Goal: Task Accomplishment & Management: Manage account settings

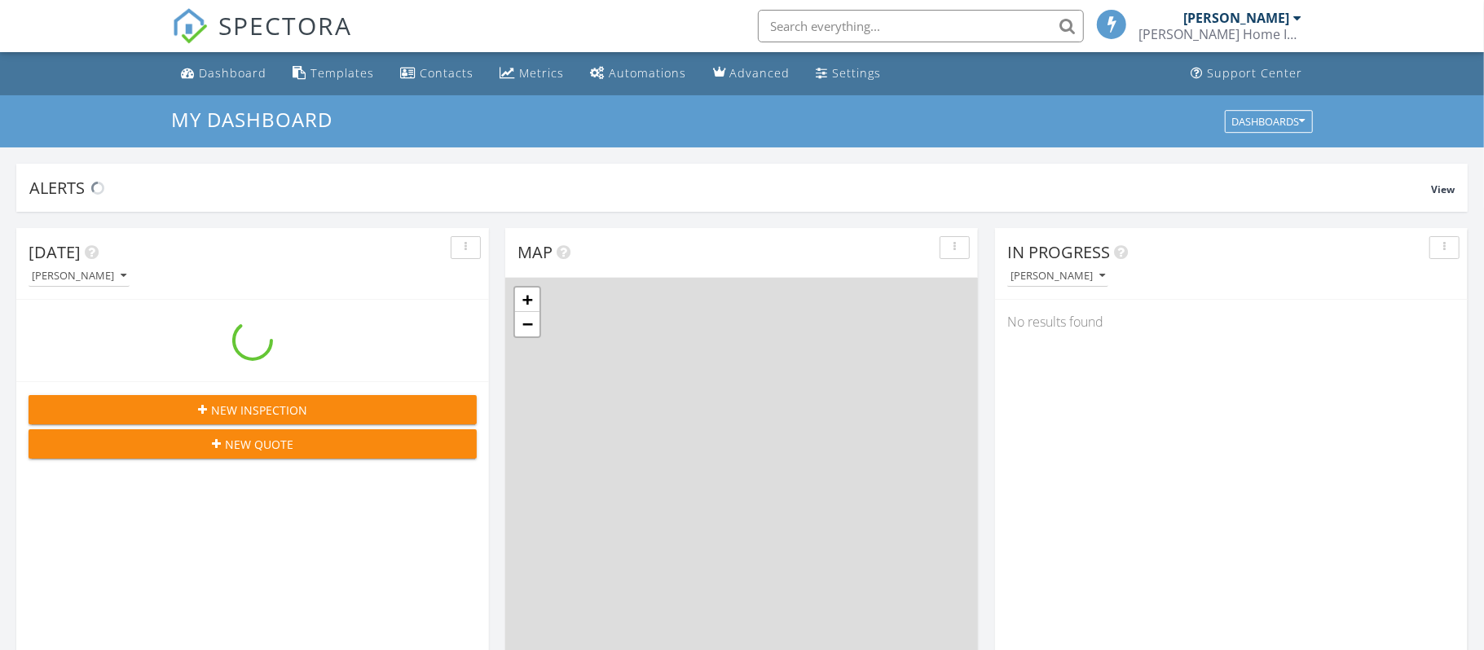
scroll to position [1484, 1485]
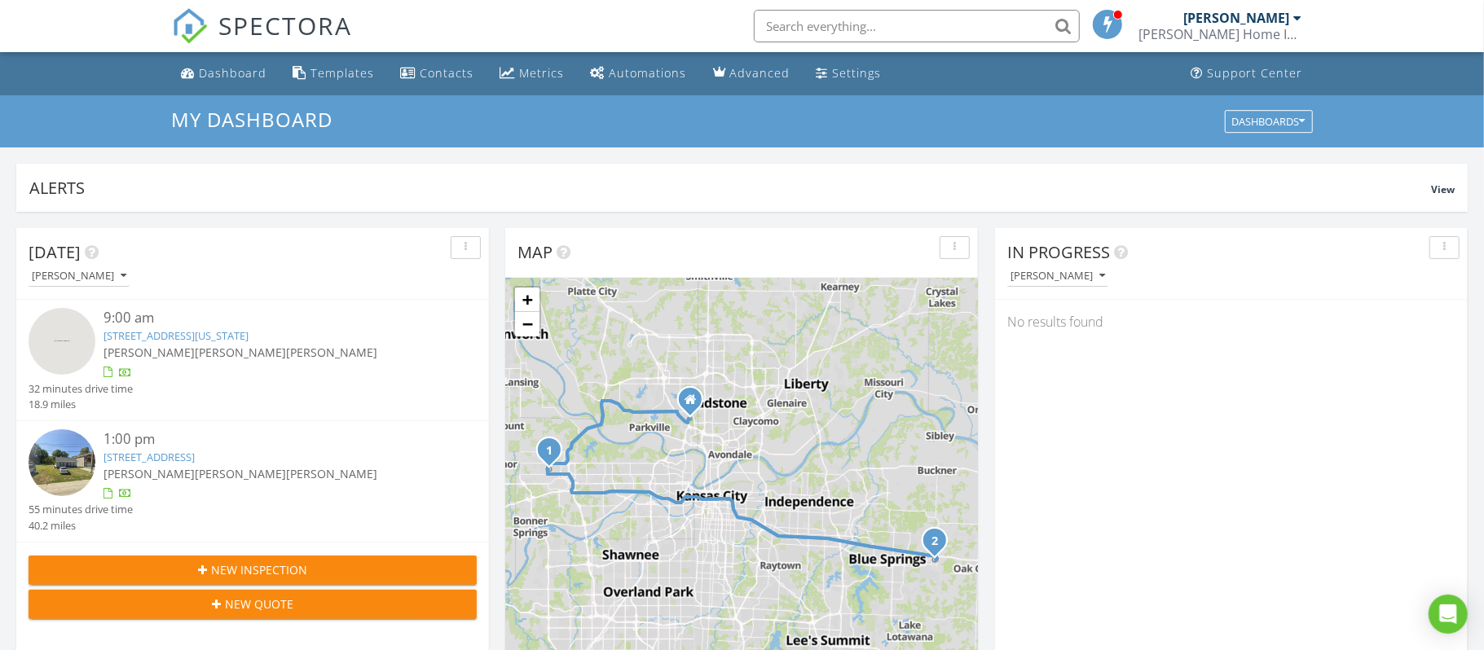
click at [139, 332] on link "2625 N 119th St, Kansas City, KS 66109" at bounding box center [175, 335] width 145 height 15
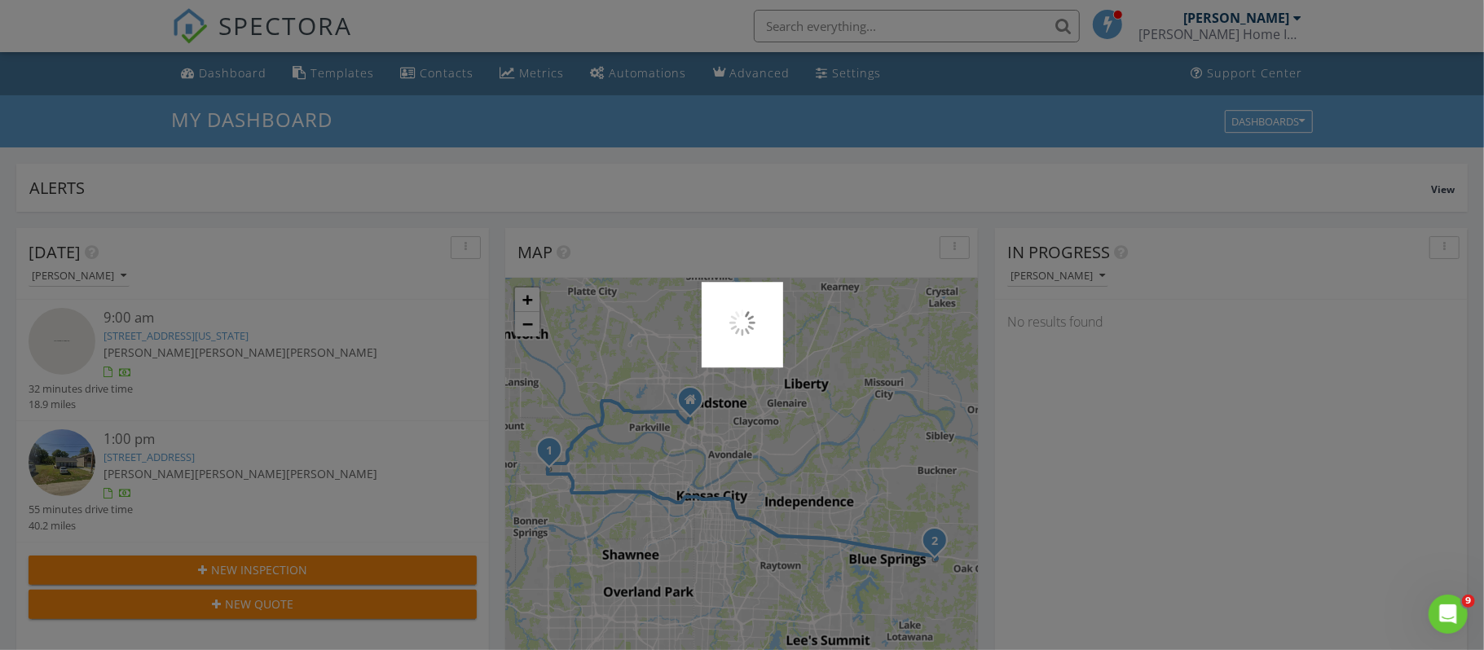
scroll to position [0, 0]
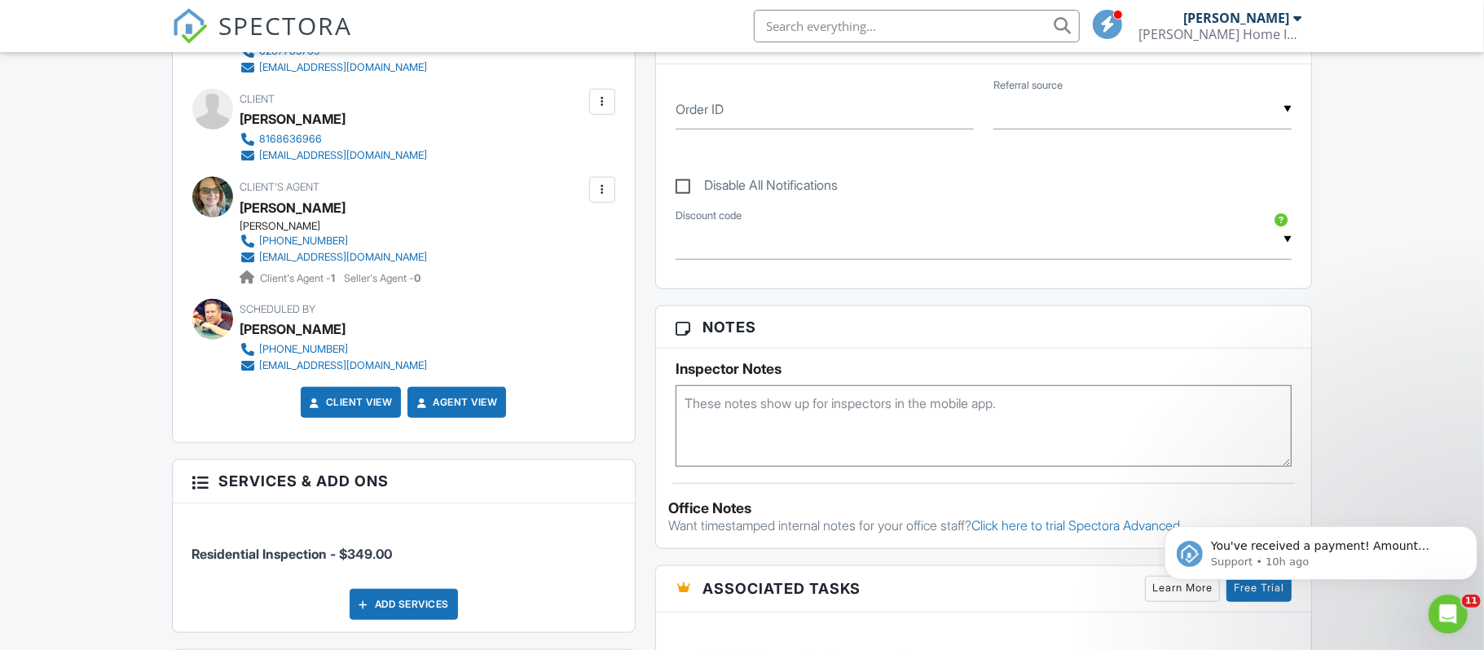
scroll to position [842, 0]
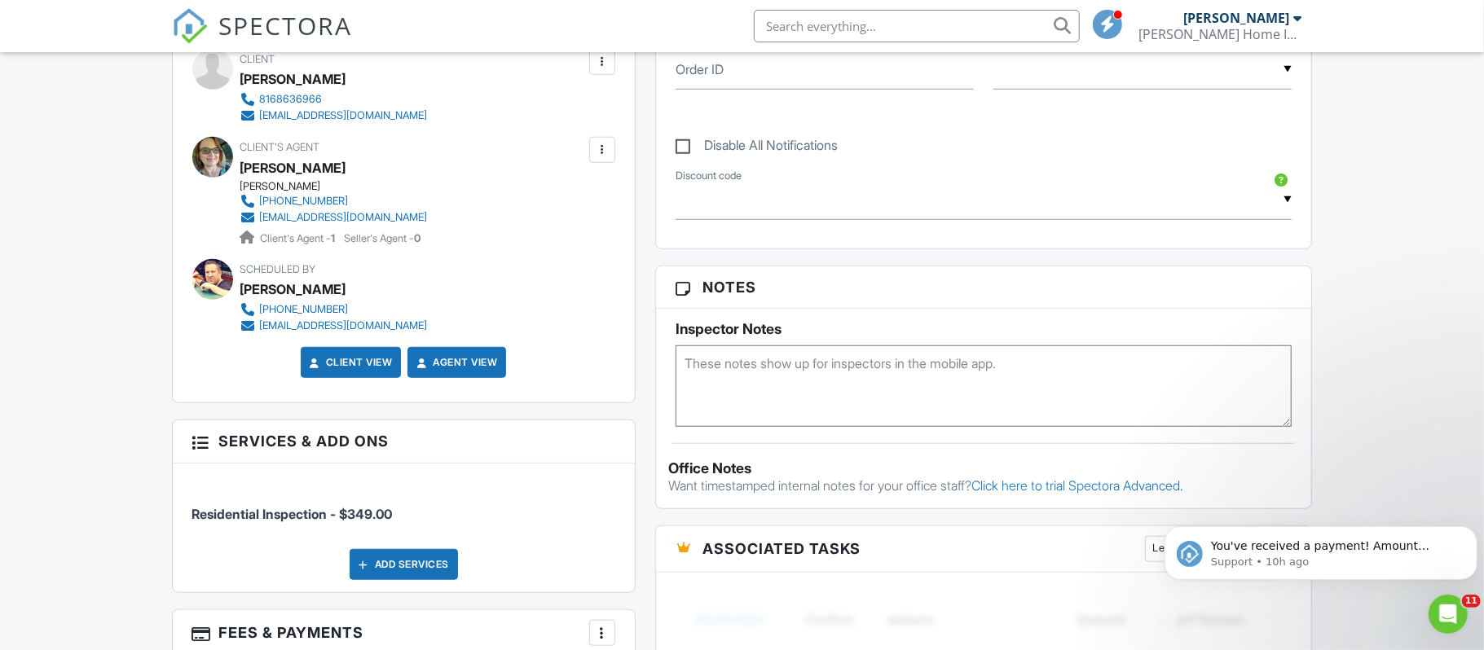
click at [691, 360] on textarea at bounding box center [984, 385] width 617 height 81
paste textarea "[URL][DOMAIN_NAME][SECURITY_DATA]"
type textarea "https://app.spectora.com/v/reports/0155e8e4-2b52-489d-8213-8f3d96aa74cc?access=…"
click at [951, 394] on textarea "https://app.spectora.com/v/reports/0155e8e4-2b52-489d-8213-8f3d96aa74cc?access=…" at bounding box center [984, 385] width 617 height 81
drag, startPoint x: 1100, startPoint y: 406, endPoint x: 685, endPoint y: 368, distance: 416.5
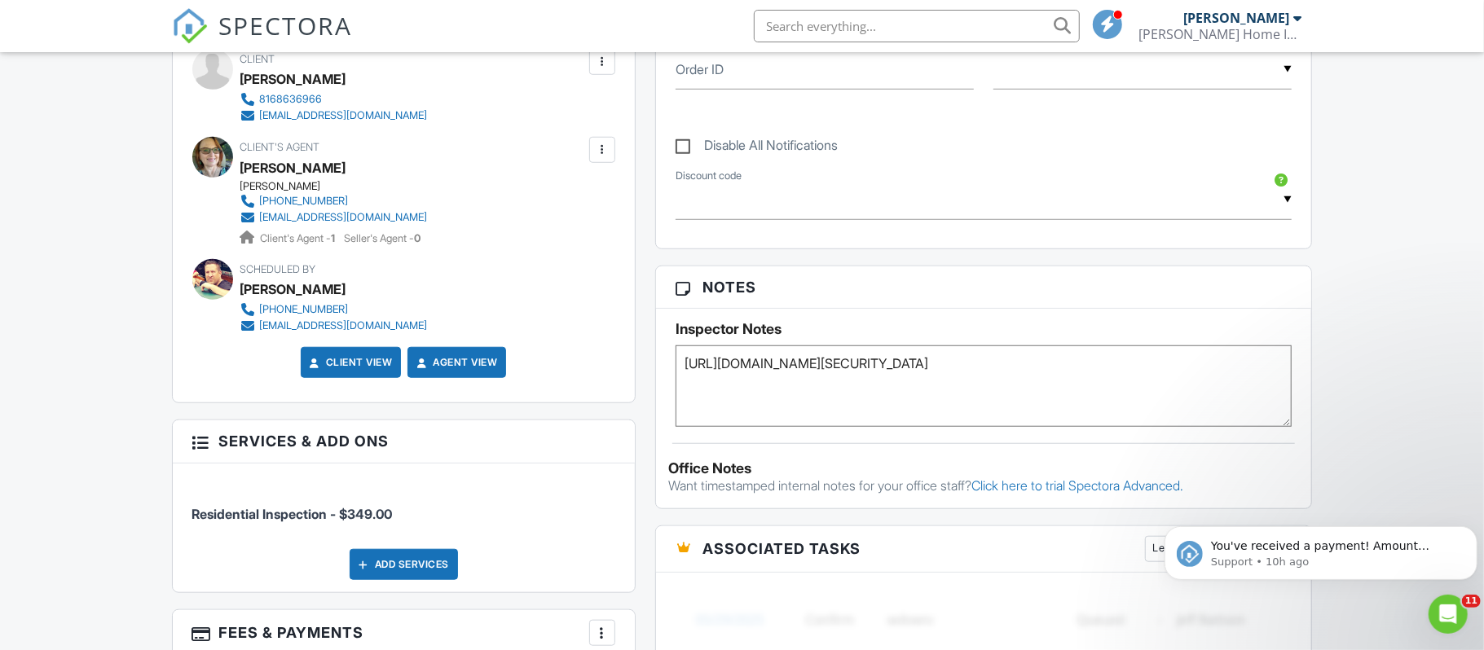
click at [685, 368] on textarea "https://app.spectora.com/v/reports/0155e8e4-2b52-489d-8213-8f3d96aa74cc?access=…" at bounding box center [984, 385] width 617 height 81
click at [710, 367] on textarea at bounding box center [984, 385] width 617 height 81
paste textarea "https://app.spectora.com/v/reports/0155e8e4-2b52-489d-8213-8f3d96aa74cc?access=…"
type textarea "h"
click at [724, 371] on textarea at bounding box center [984, 385] width 617 height 81
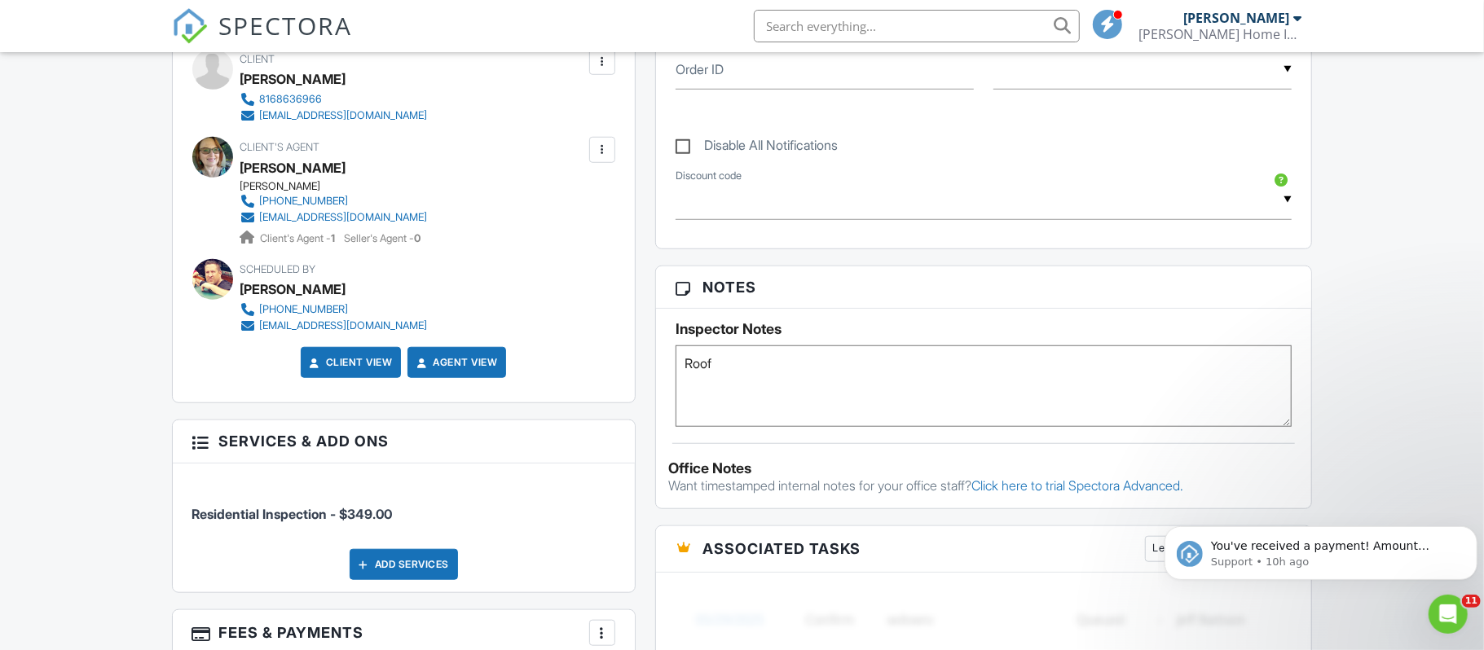
click at [970, 545] on h3 "Associated Tasks Learn More Free Trial" at bounding box center [984, 549] width 656 height 46
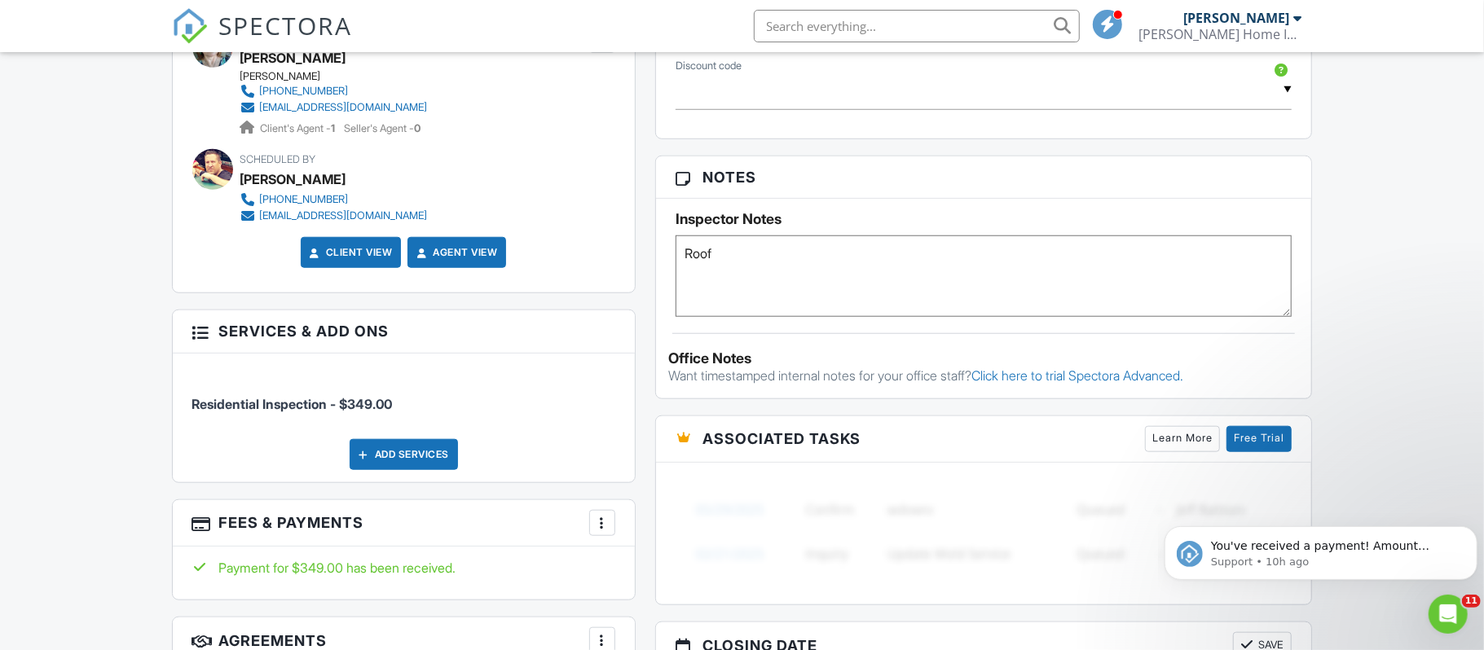
scroll to position [943, 0]
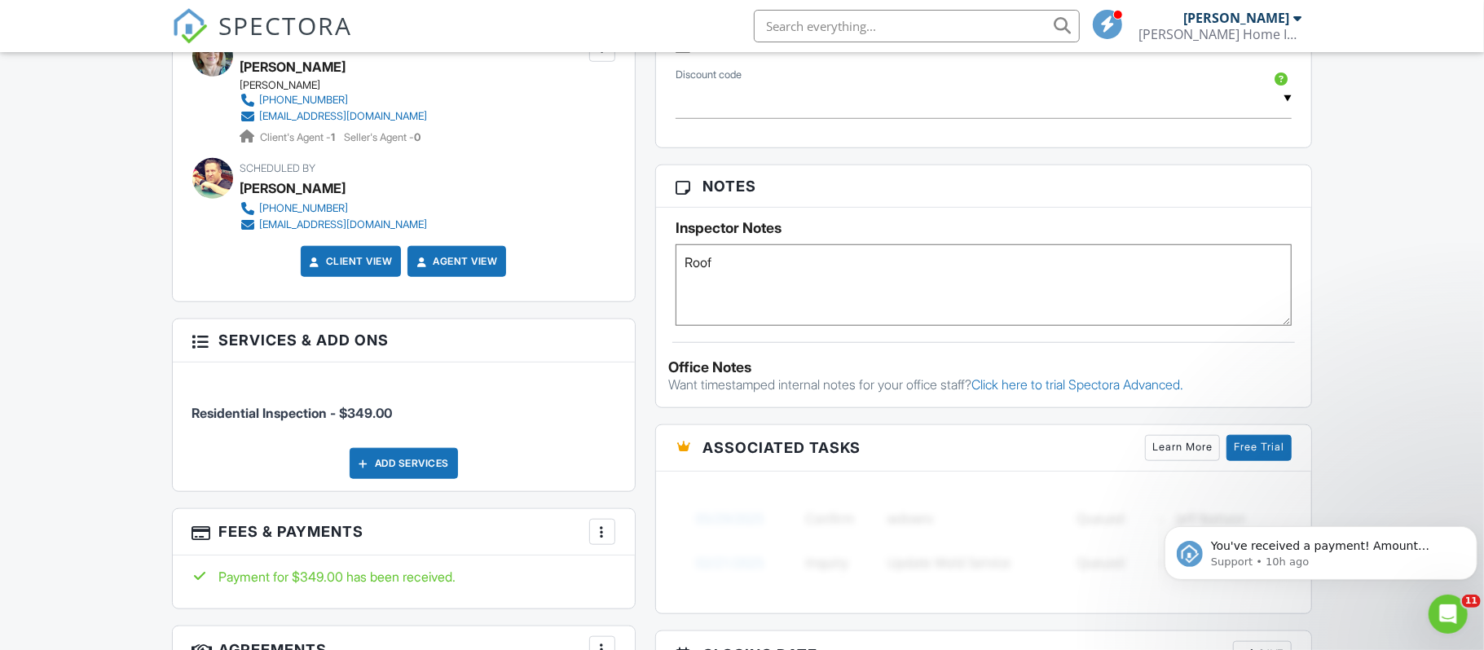
click at [716, 265] on textarea "Roof" at bounding box center [984, 284] width 617 height 81
type textarea "Roof 9 years"
click at [974, 96] on input "text" at bounding box center [984, 99] width 617 height 40
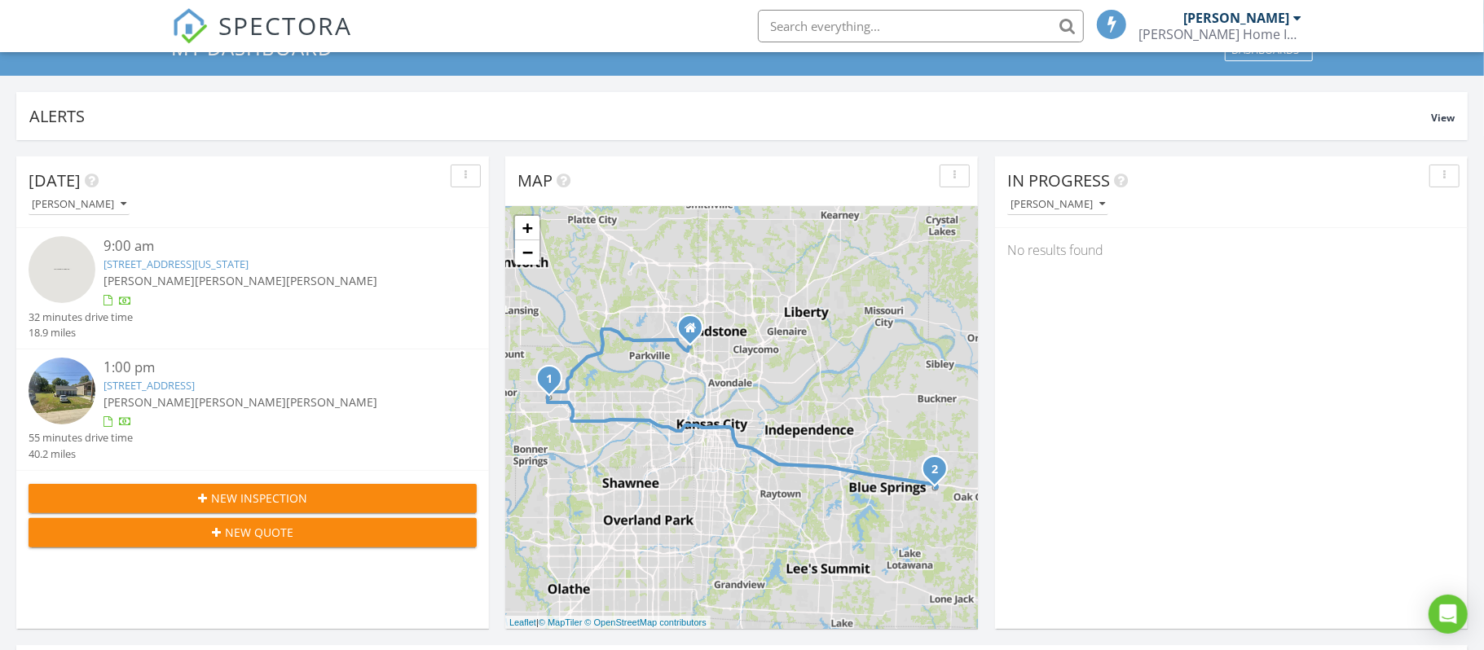
scroll to position [108, 0]
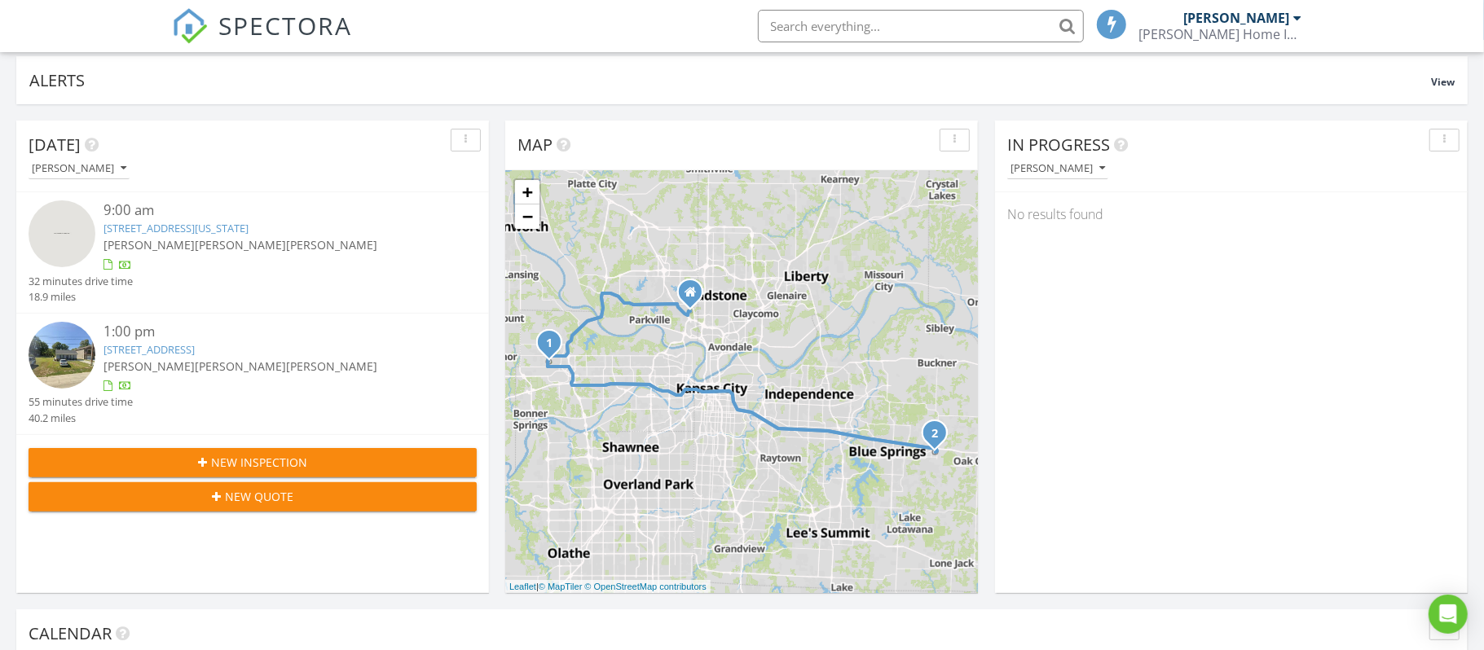
click at [163, 352] on link "618 Thieme St, Grain Valley, MO 64029" at bounding box center [148, 349] width 91 height 15
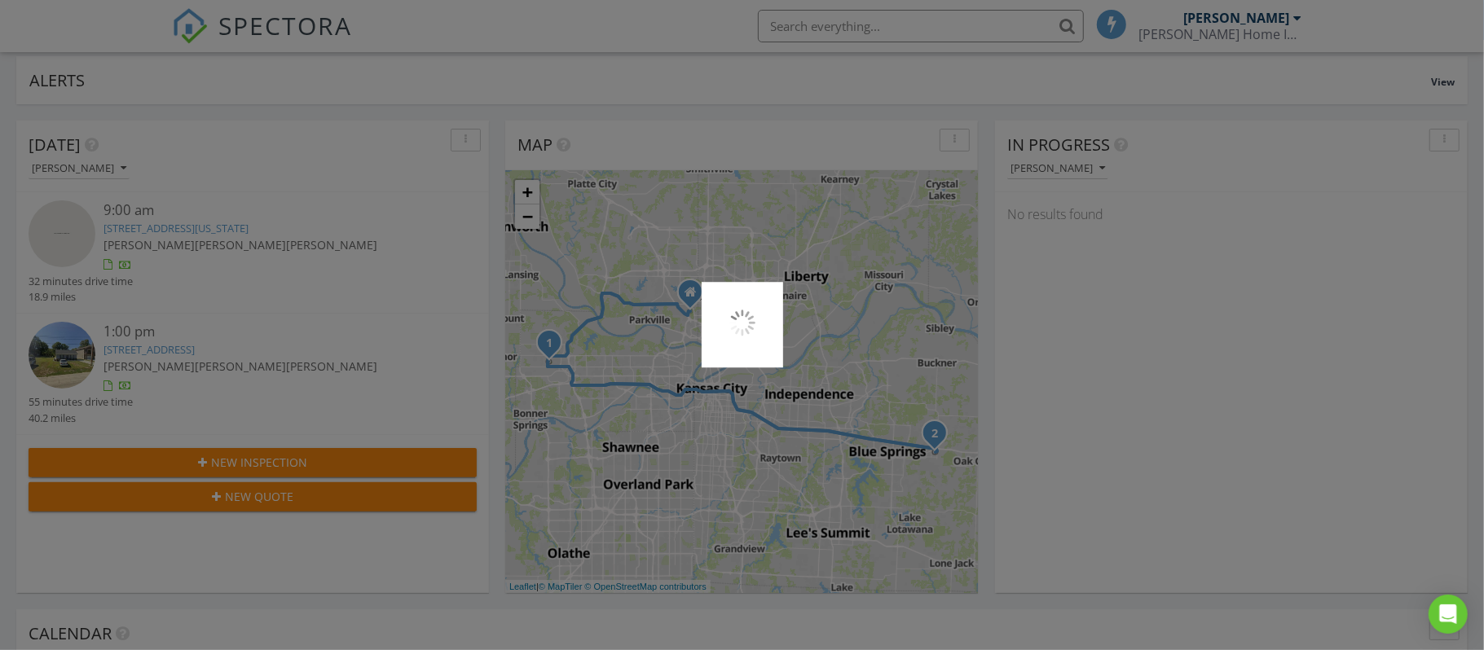
click at [165, 353] on div at bounding box center [742, 325] width 1484 height 650
click at [148, 356] on div at bounding box center [742, 325] width 1484 height 650
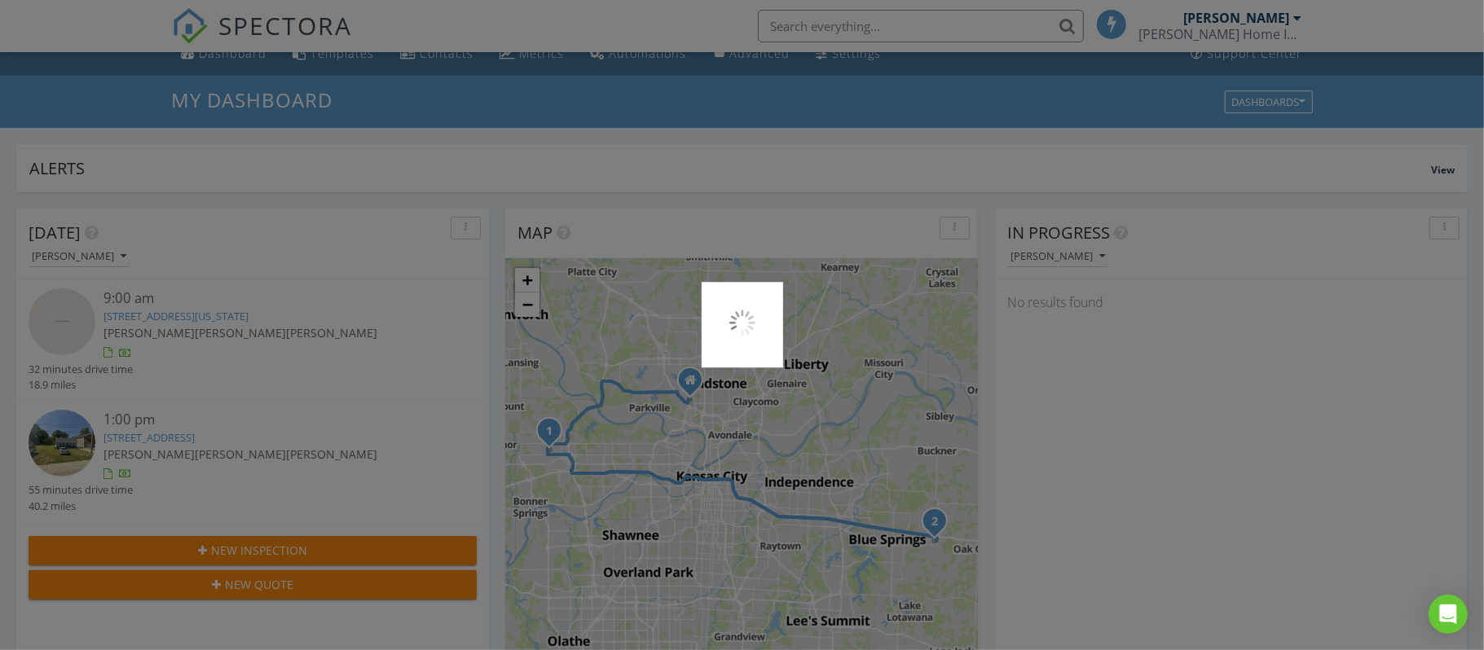
scroll to position [0, 0]
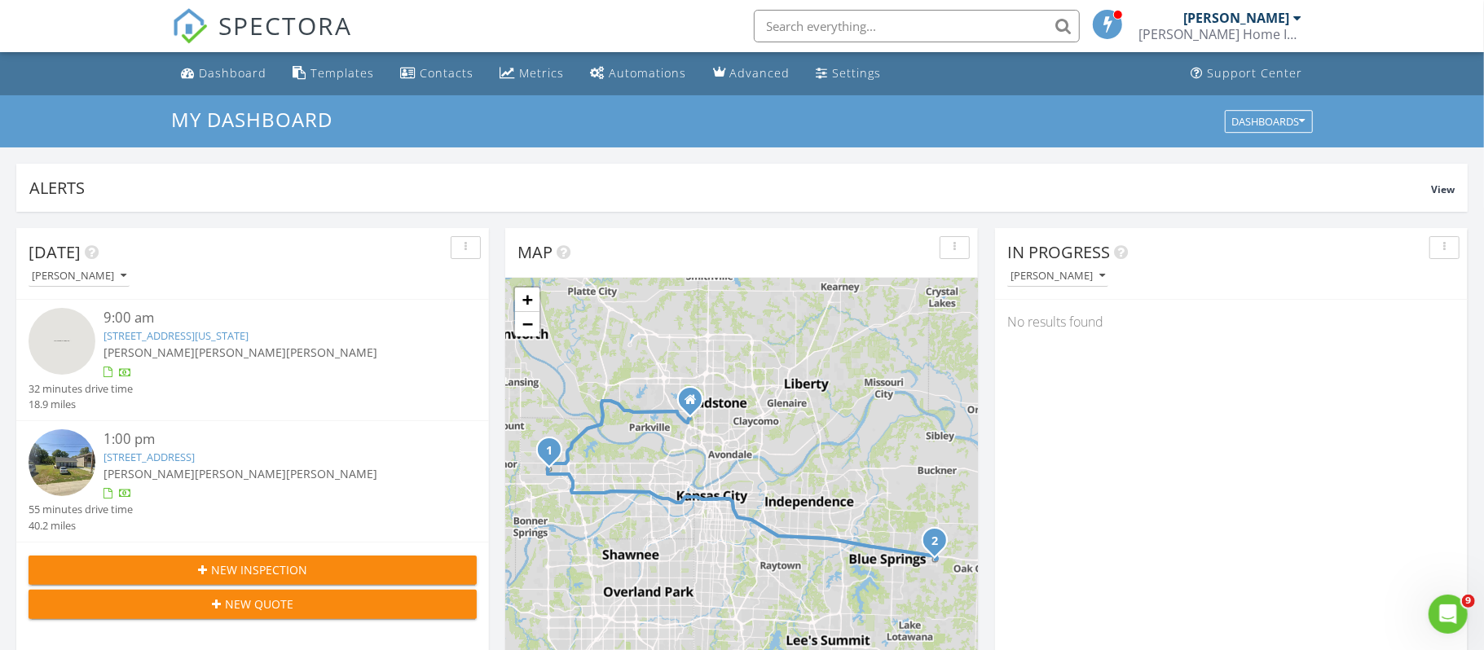
click at [139, 453] on link "618 Thieme St, Grain Valley, MO 64029" at bounding box center [148, 457] width 91 height 15
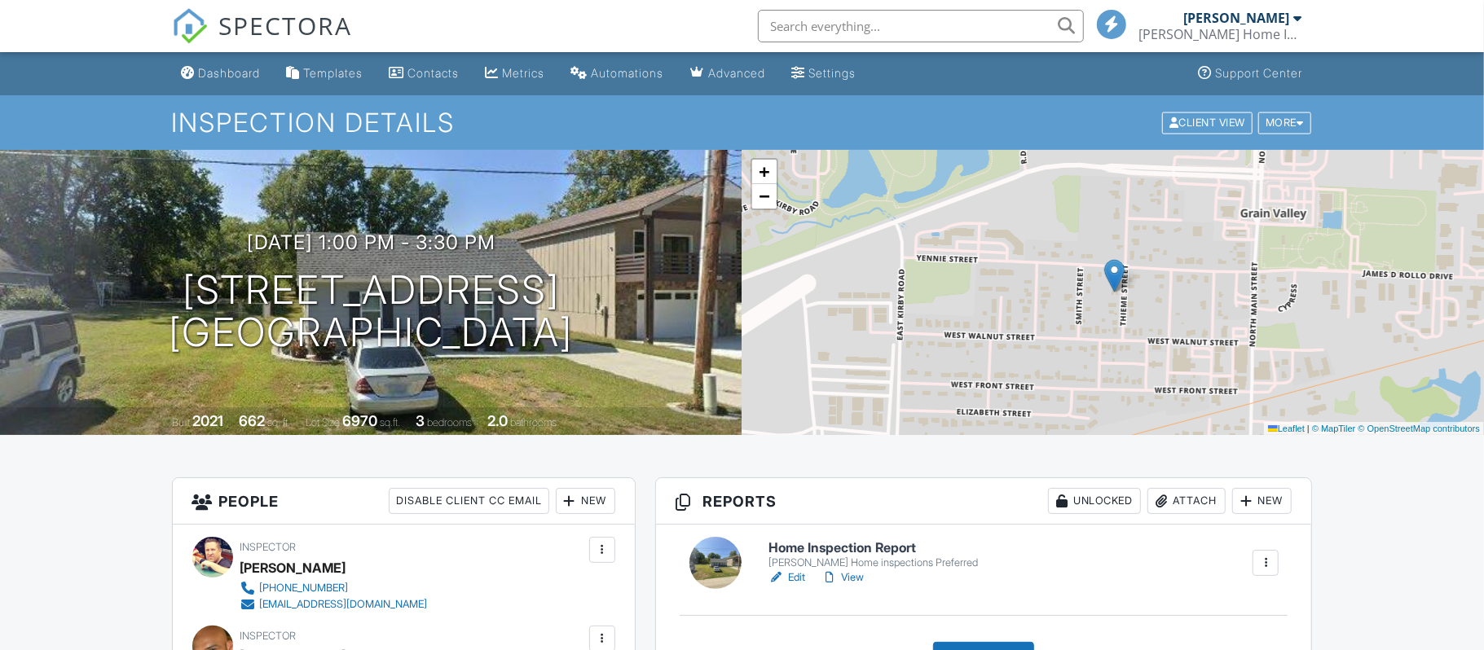
scroll to position [763, 0]
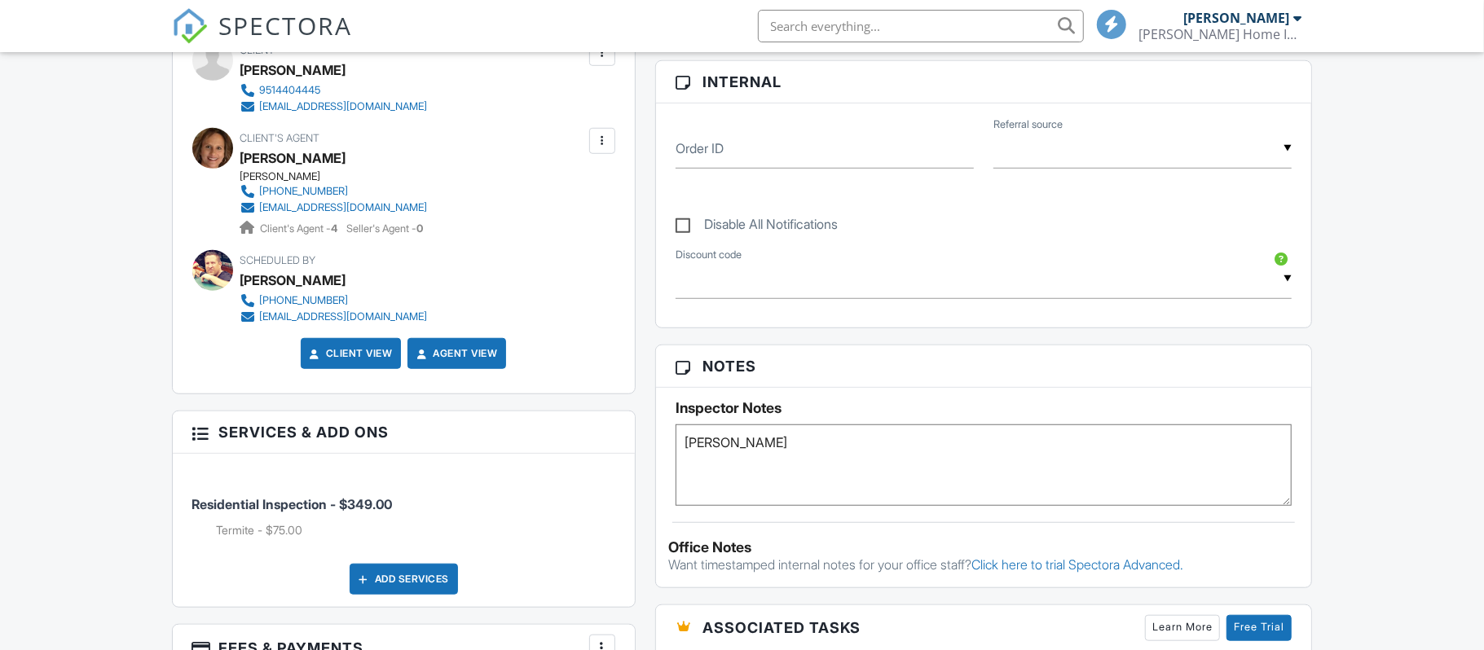
click at [768, 451] on textarea "[PERSON_NAME]" at bounding box center [984, 465] width 617 height 81
click at [772, 446] on textarea "[PERSON_NAME]" at bounding box center [984, 465] width 617 height 81
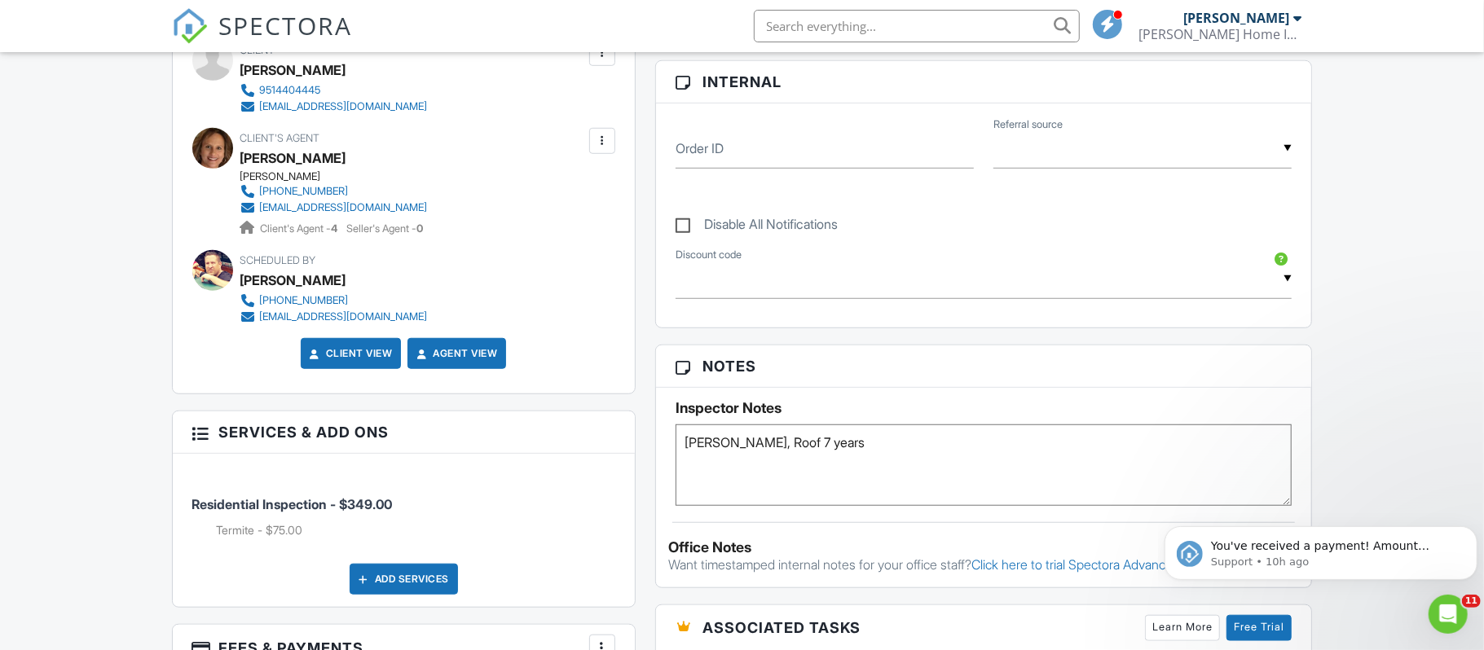
scroll to position [0, 0]
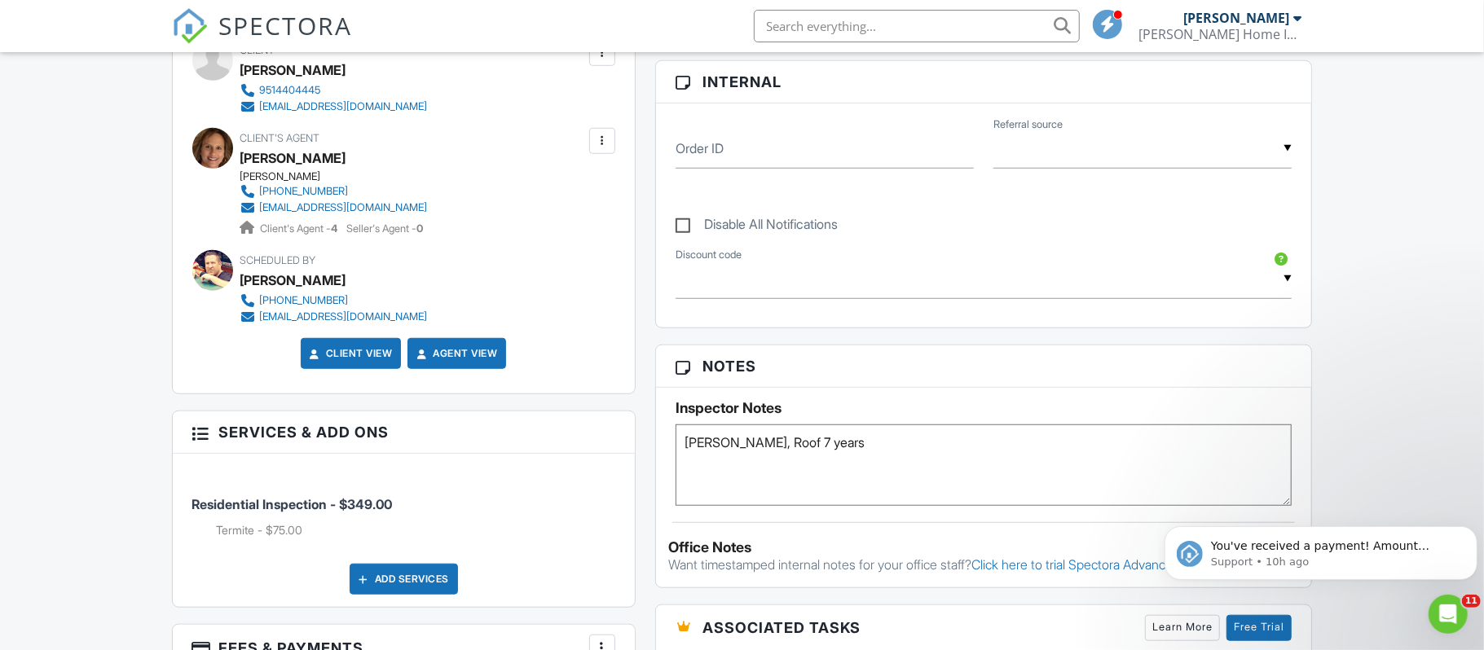
type textarea "[PERSON_NAME], Roof 7 years"
